Goal: Task Accomplishment & Management: Use online tool/utility

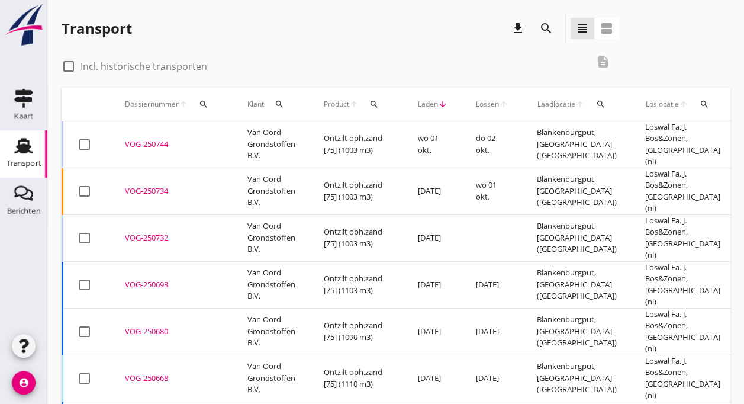
click at [242, 140] on td "Van Oord Grondstoffen B.V." at bounding box center [271, 144] width 76 height 47
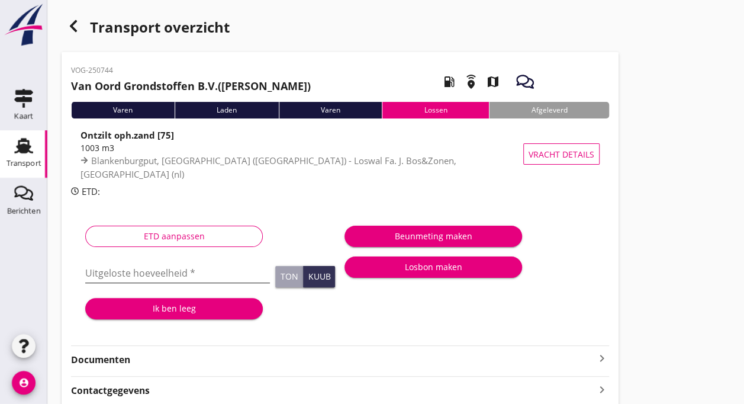
click at [144, 272] on input "Uitgeloste hoeveelheid *" at bounding box center [177, 272] width 185 height 19
type input "1080"
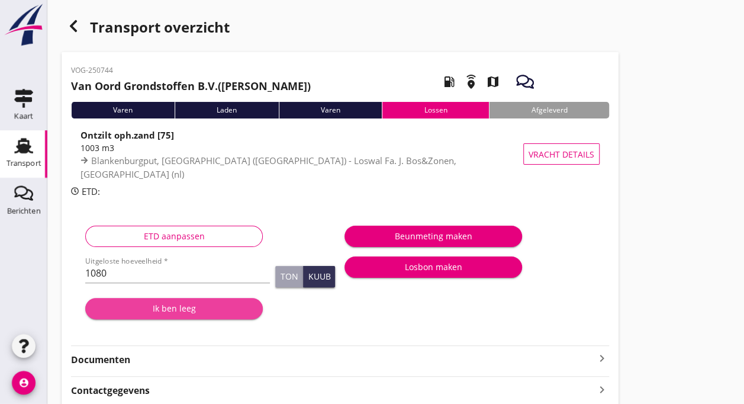
click at [152, 307] on div "Ik ben leeg" at bounding box center [174, 308] width 159 height 12
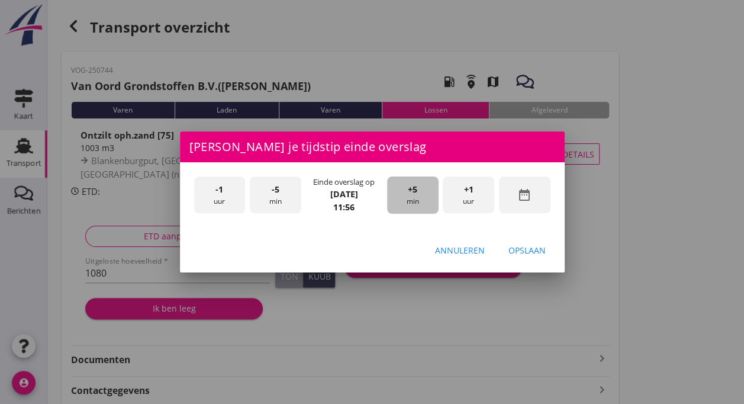
click at [406, 202] on div "+5 min" at bounding box center [412, 194] width 51 height 37
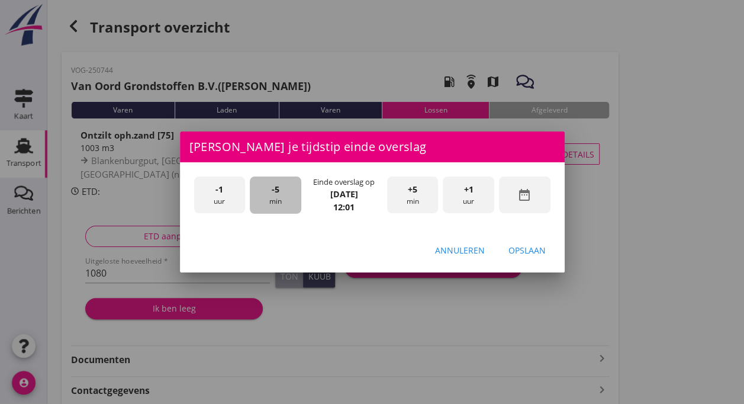
click at [274, 193] on span "-5" at bounding box center [276, 189] width 8 height 13
click at [531, 249] on div "Opslaan" at bounding box center [526, 250] width 37 height 12
